Goal: Information Seeking & Learning: Find specific fact

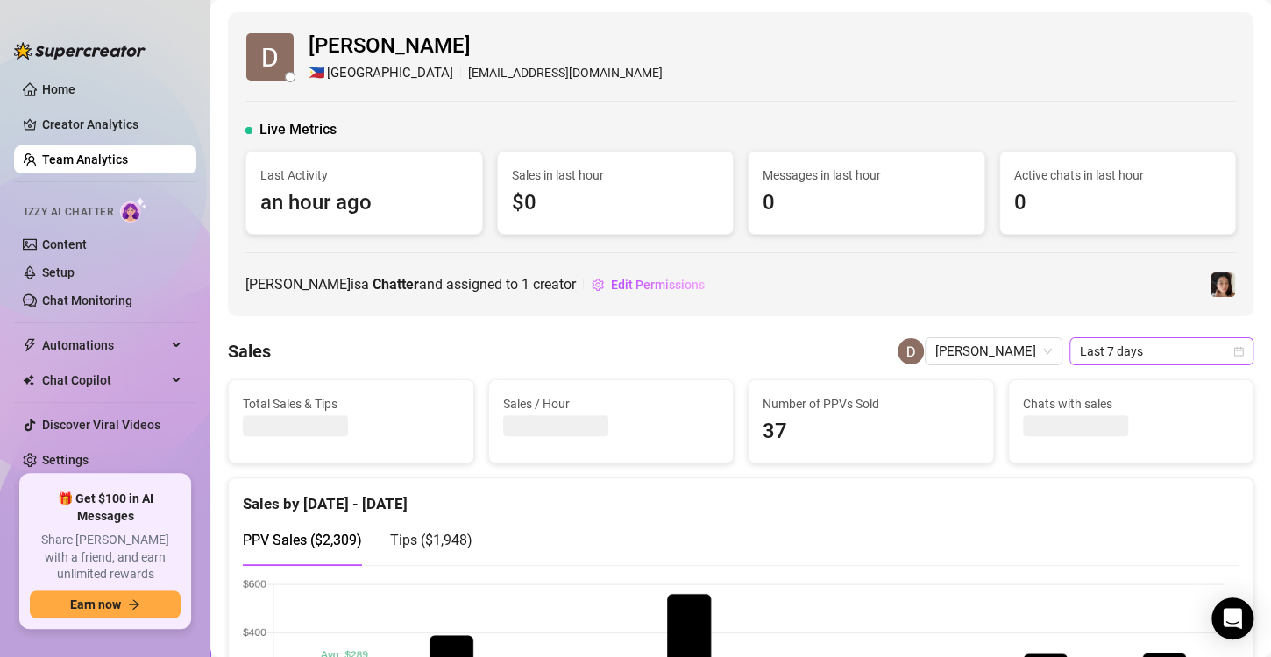
click at [1103, 355] on span "Last 7 days" at bounding box center [1161, 351] width 163 height 26
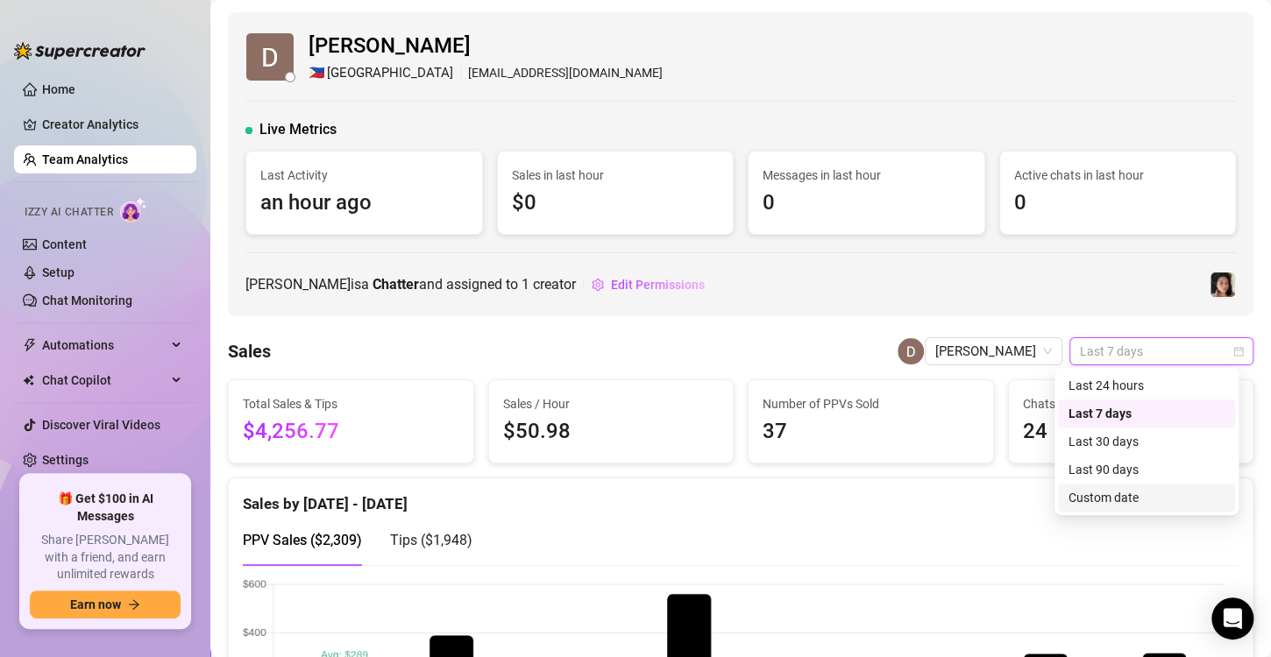
click at [1108, 499] on div "Custom date" at bounding box center [1146, 497] width 156 height 19
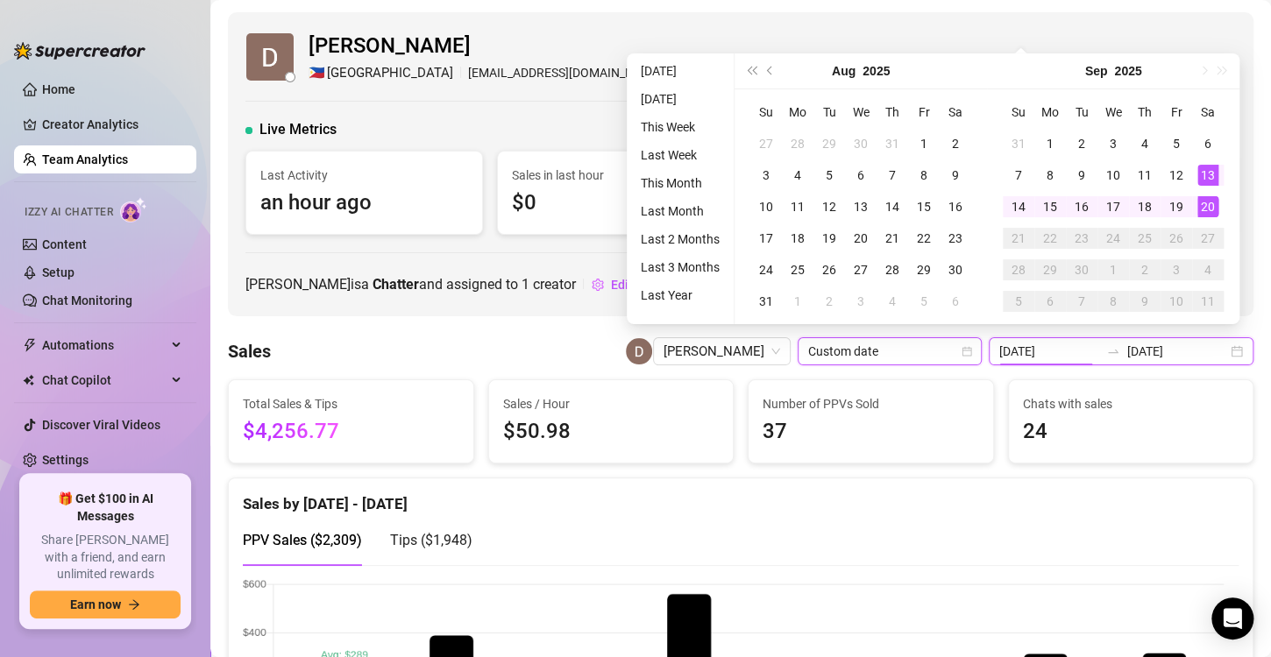
click at [1043, 353] on input "[DATE]" at bounding box center [1049, 351] width 100 height 19
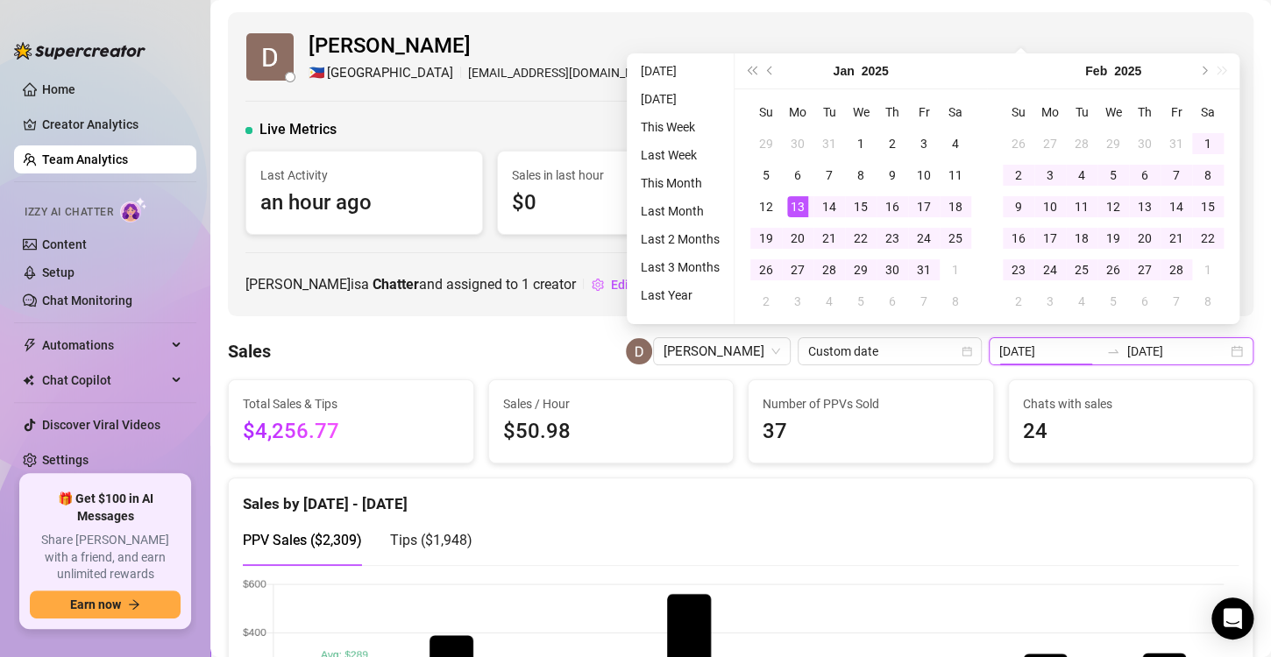
type input "[DATE]"
click at [1195, 353] on input "[DATE]" at bounding box center [1177, 351] width 100 height 19
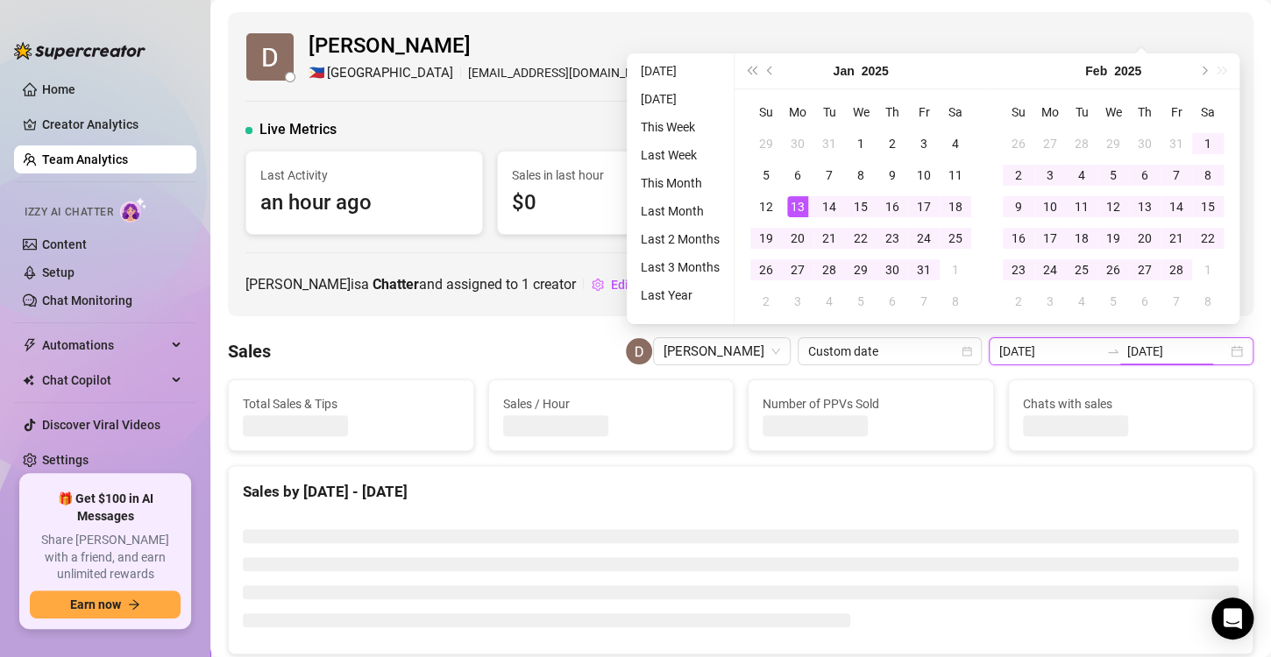
type input "[DATE]"
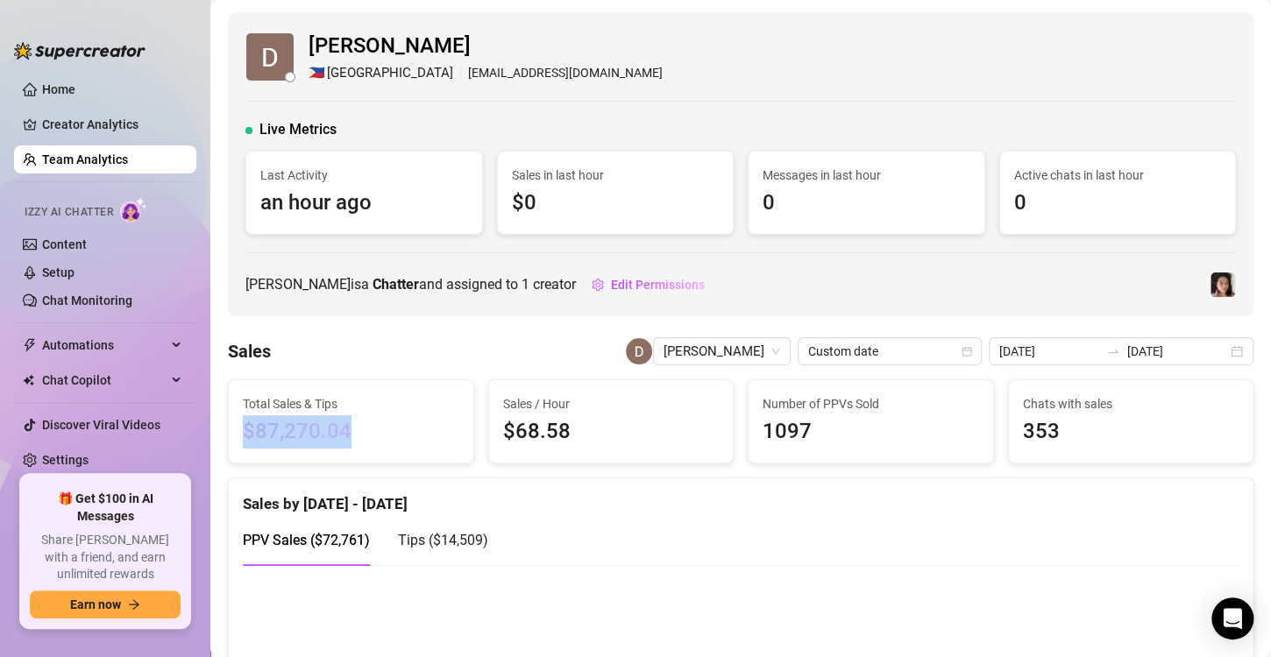
drag, startPoint x: 350, startPoint y: 426, endPoint x: 243, endPoint y: 418, distance: 107.2
click at [243, 418] on span "$87,270.04" at bounding box center [351, 431] width 216 height 33
copy span "$87,270.04"
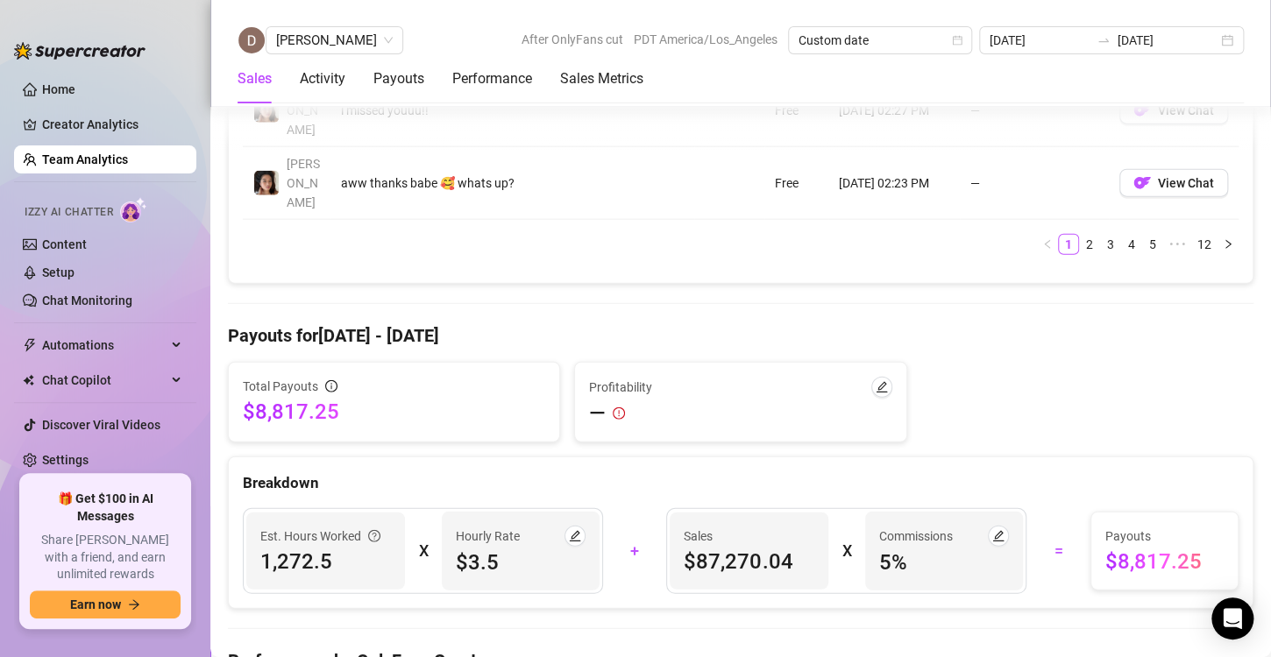
scroll to position [1942, 0]
drag, startPoint x: 1188, startPoint y: 310, endPoint x: 1096, endPoint y: 309, distance: 92.0
click at [1105, 548] on span "$8,817.25" at bounding box center [1164, 562] width 118 height 28
copy span "$8,817.25"
